Goal: Task Accomplishment & Management: Use online tool/utility

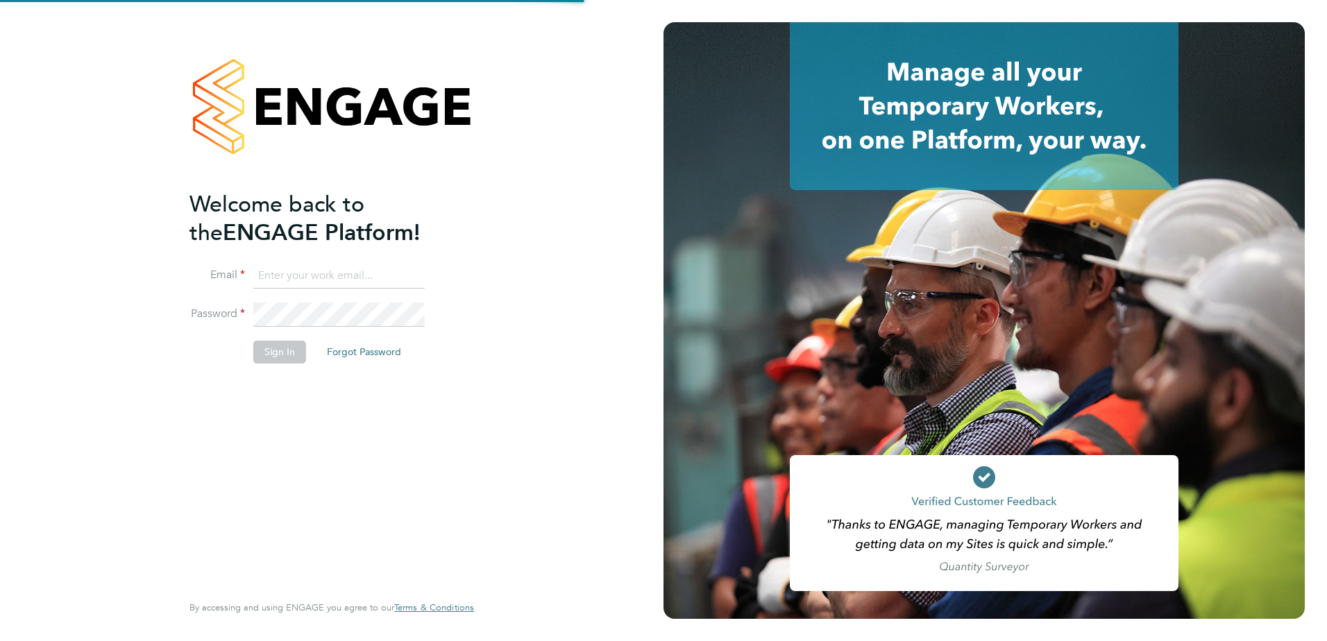
type input "[PERSON_NAME][EMAIL_ADDRESS][PERSON_NAME][DOMAIN_NAME]"
click at [338, 487] on div "Welcome back to the ENGAGE Platform! Email [PERSON_NAME][EMAIL_ADDRESS][PERSON_…" at bounding box center [324, 390] width 271 height 400
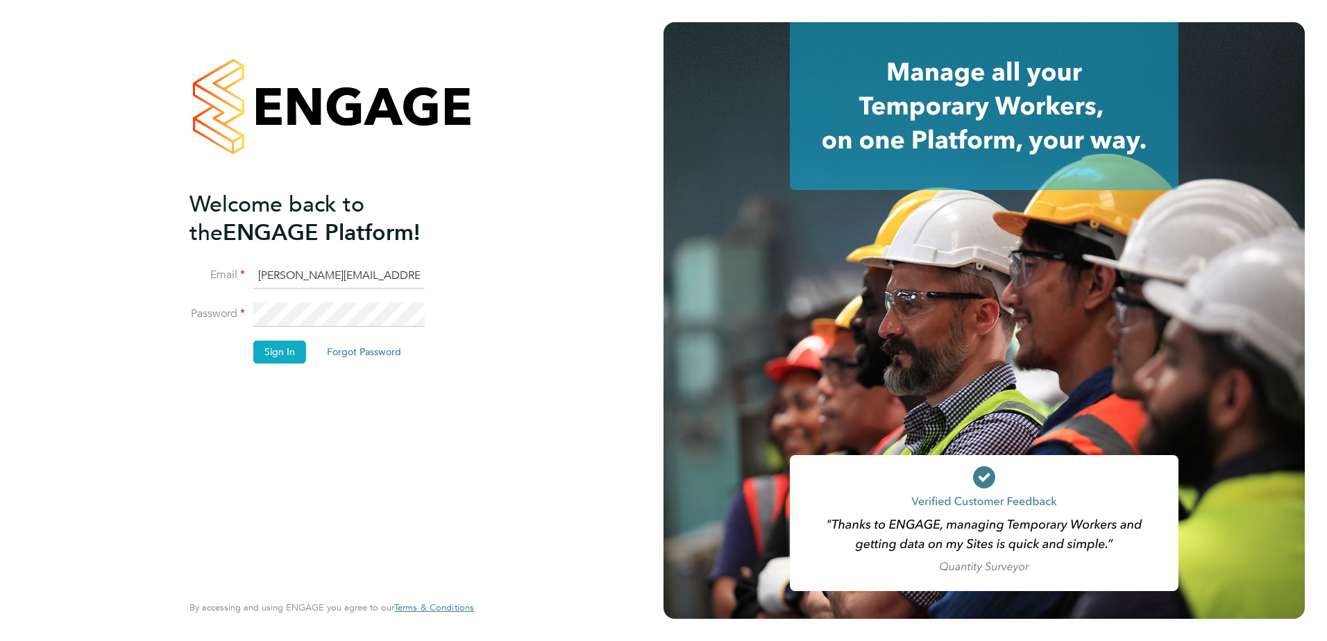
click at [277, 350] on button "Sign In" at bounding box center [279, 352] width 53 height 22
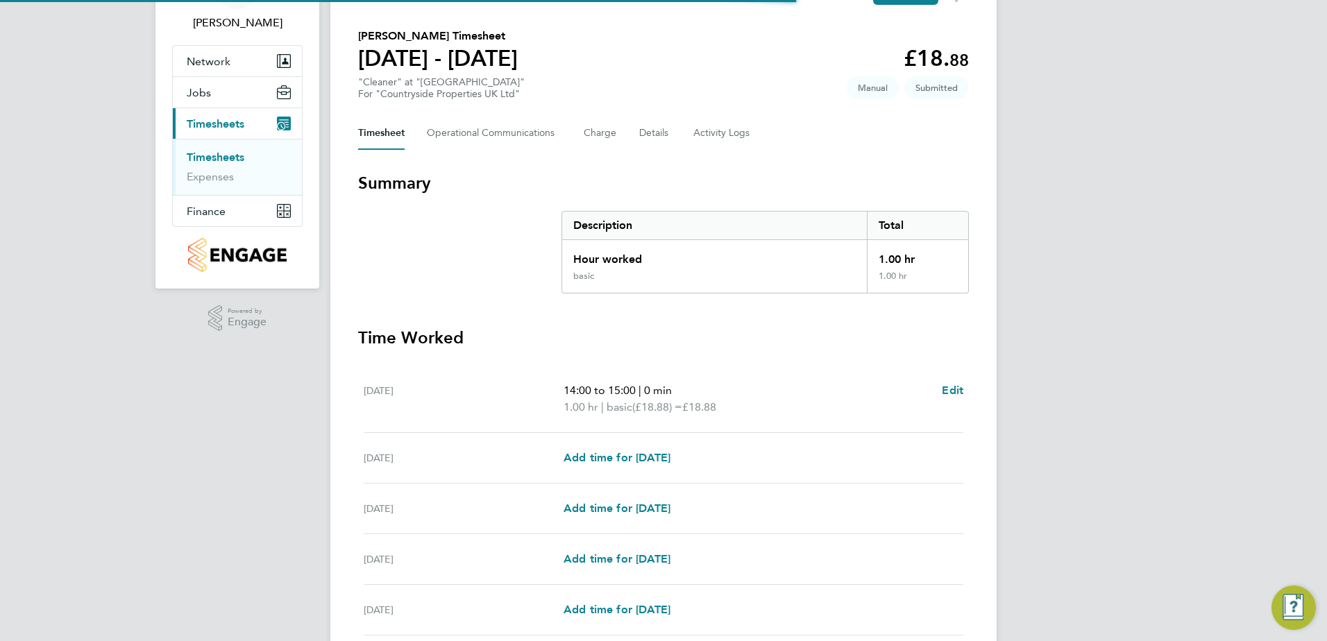
scroll to position [306, 0]
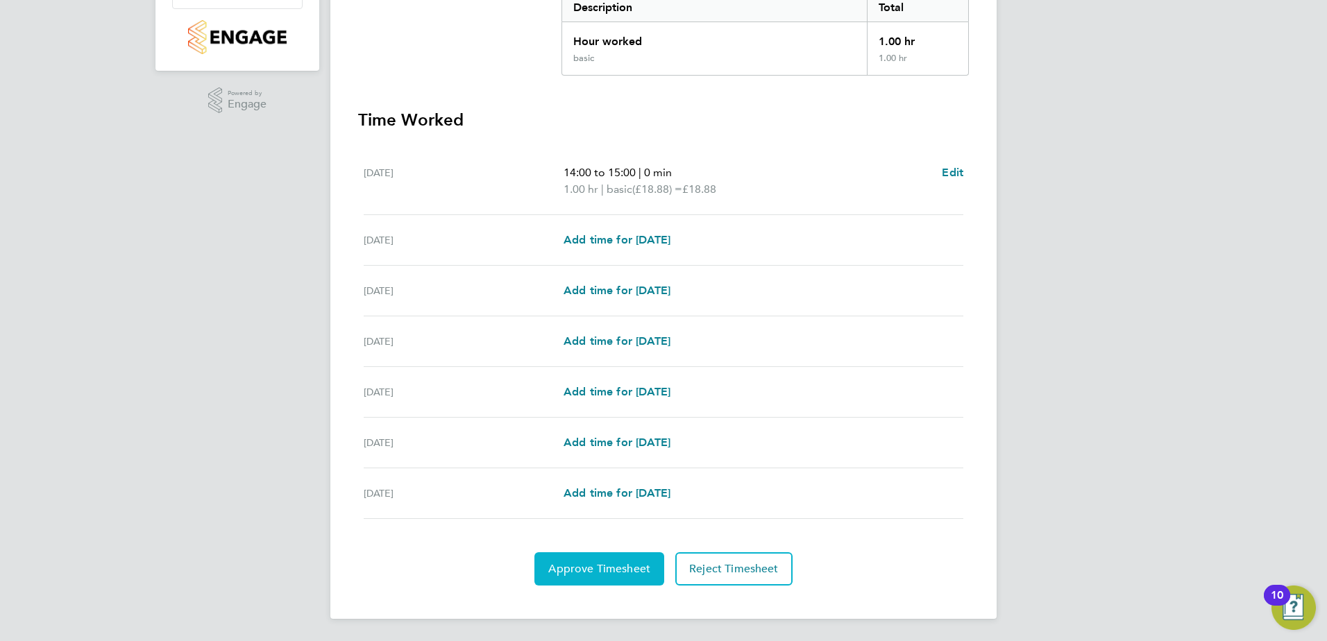
click at [622, 559] on button "Approve Timesheet" at bounding box center [599, 568] width 130 height 33
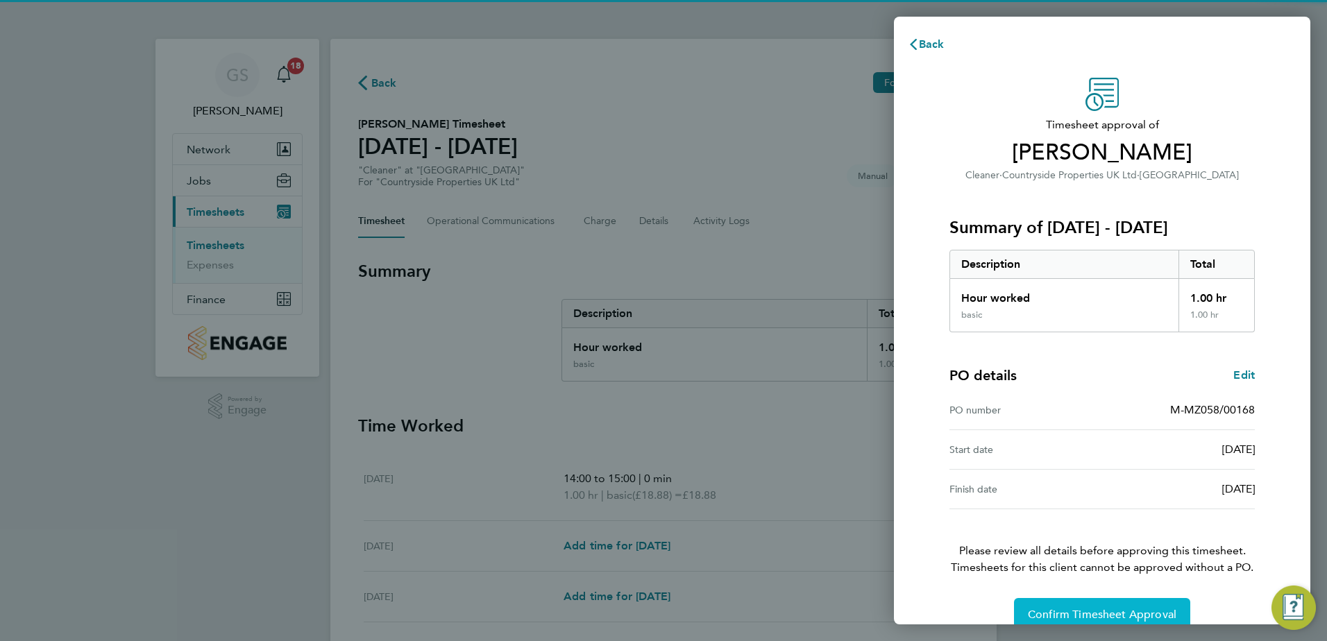
click at [1154, 606] on button "Confirm Timesheet Approval" at bounding box center [1102, 614] width 176 height 33
